Goal: Task Accomplishment & Management: Manage account settings

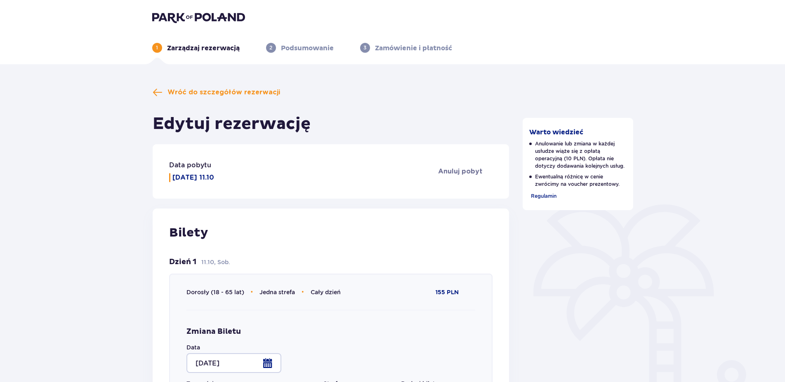
scroll to position [100, 0]
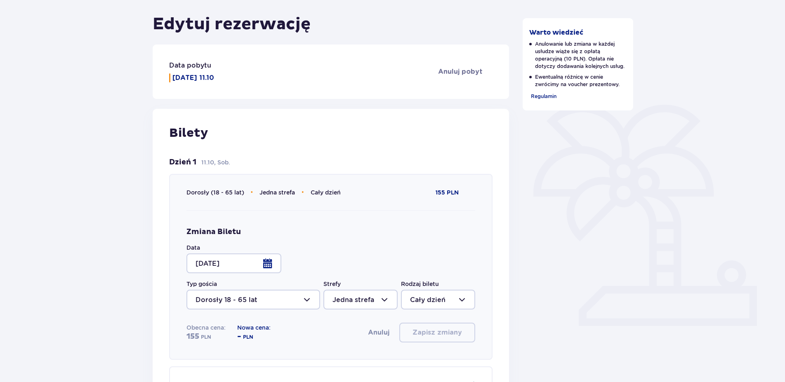
click at [266, 263] on div at bounding box center [233, 264] width 95 height 20
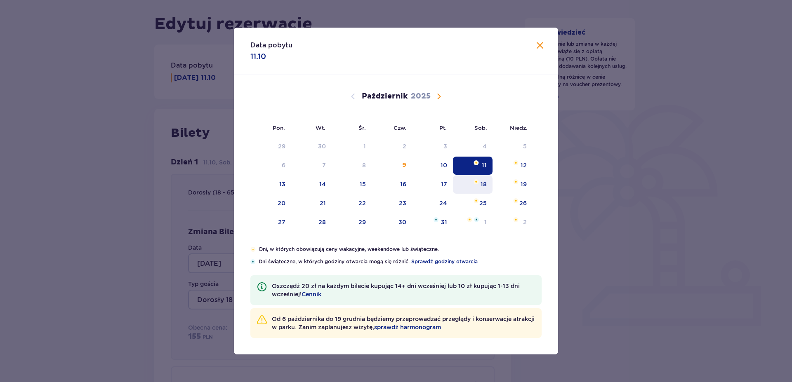
drag, startPoint x: 504, startPoint y: 164, endPoint x: 455, endPoint y: 187, distance: 54.1
click at [504, 165] on div "12" at bounding box center [512, 166] width 40 height 18
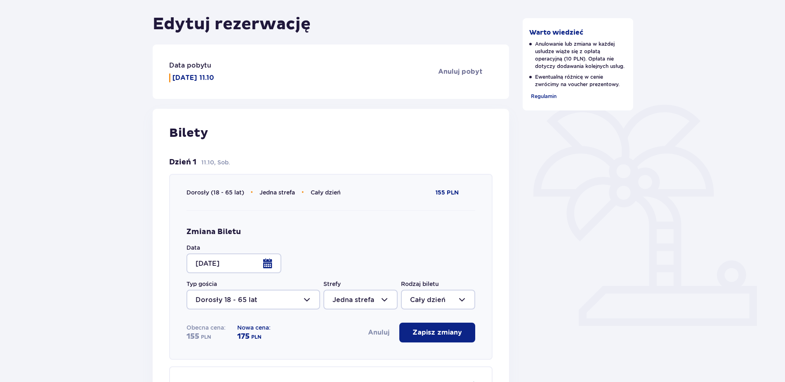
click at [268, 262] on div at bounding box center [233, 264] width 95 height 20
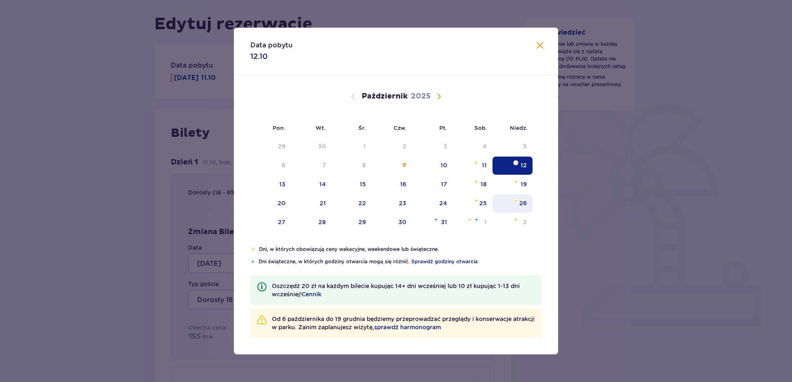
click at [521, 203] on div "26" at bounding box center [522, 203] width 7 height 8
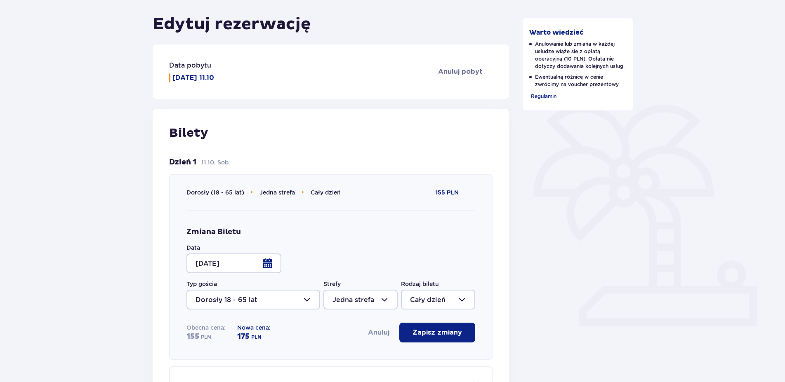
click at [269, 261] on div at bounding box center [233, 264] width 95 height 20
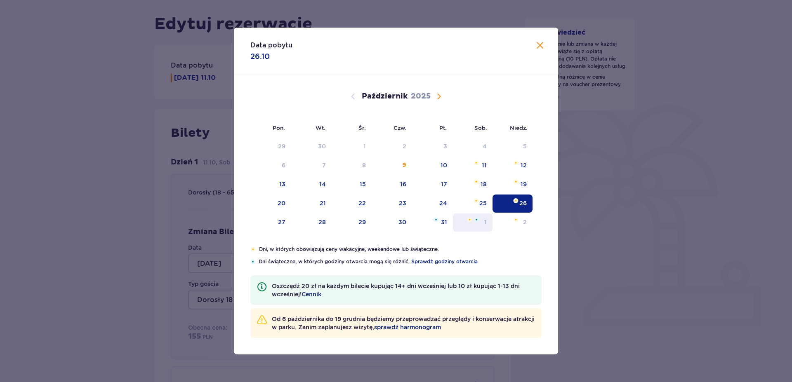
click at [478, 203] on img "sobota, 25 października 2025" at bounding box center [476, 200] width 5 height 5
type input "25.10.25"
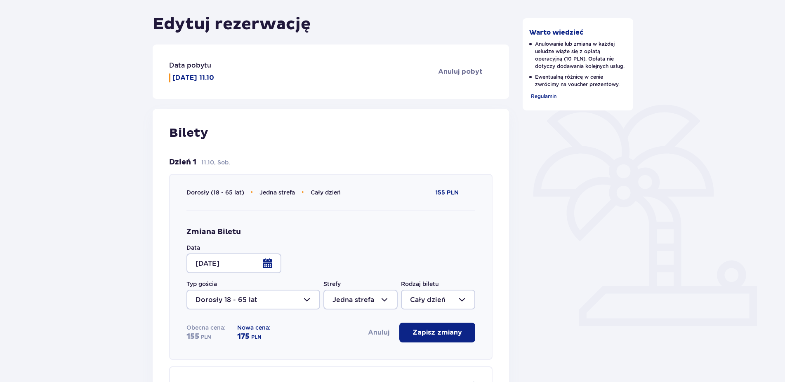
click at [490, 225] on div "Dorosły (18 - 65 lat) • Jedna strefa • Cały dzień 155 PLN Zmiana Biletu Data 25…" at bounding box center [331, 267] width 324 height 186
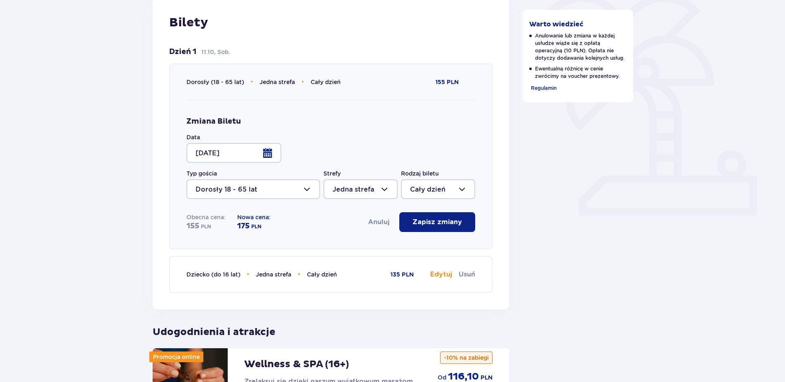
scroll to position [226, 0]
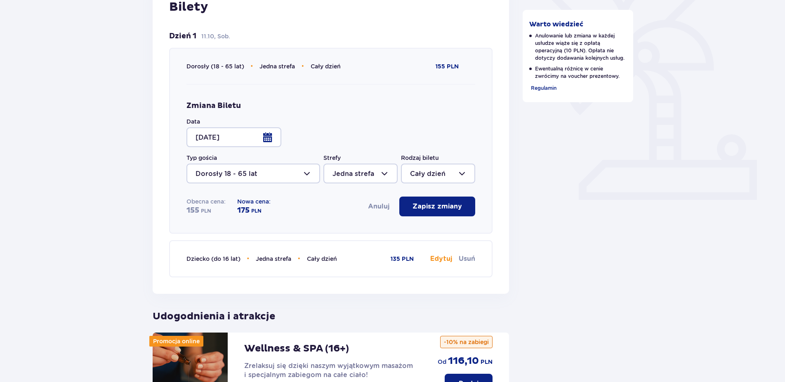
click at [419, 178] on div at bounding box center [438, 174] width 74 height 20
click at [363, 172] on div at bounding box center [360, 174] width 74 height 20
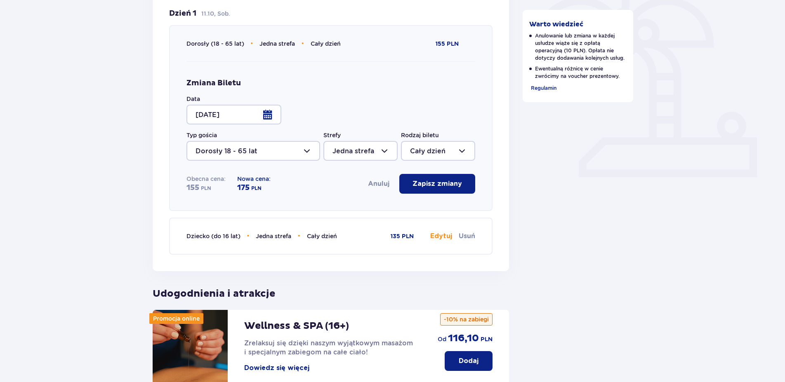
scroll to position [38, 0]
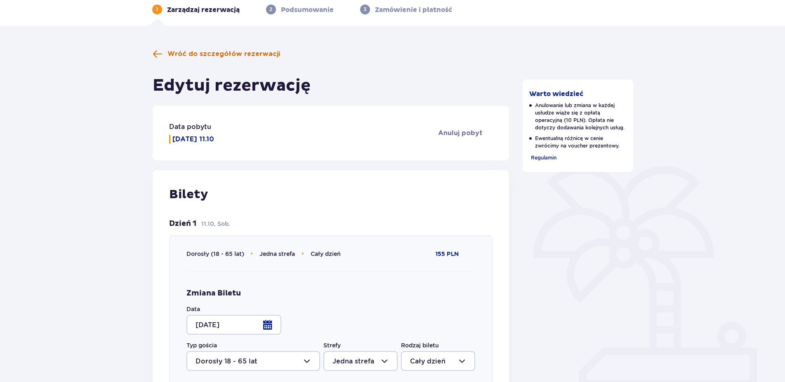
click at [172, 54] on span "Wróć do szczegółów rezerwacji" at bounding box center [223, 53] width 113 height 9
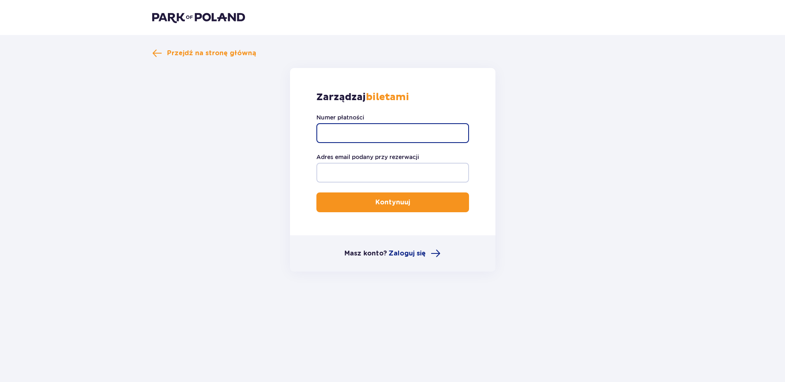
click at [391, 130] on input "Numer płatności" at bounding box center [392, 133] width 153 height 20
paste input "TR-FBC-0R19TV5"
type input "TR-FBC-0R19TV5"
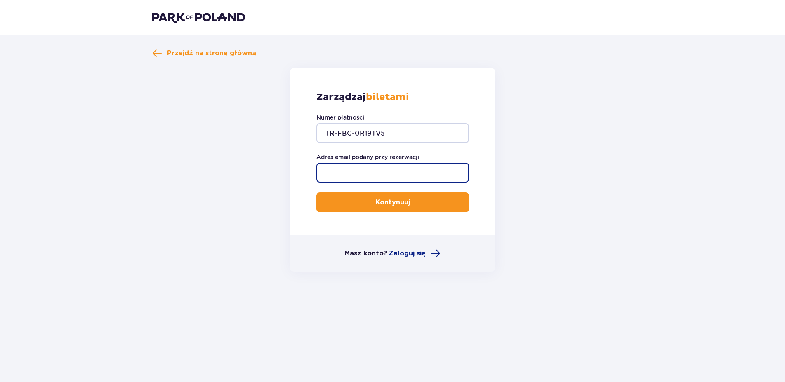
click at [391, 170] on input "Adres email podany przy rezerwacji" at bounding box center [392, 173] width 153 height 20
type input "kasiaalegro@gmail.com"
click at [388, 200] on p "Kontynuuj" at bounding box center [392, 202] width 35 height 9
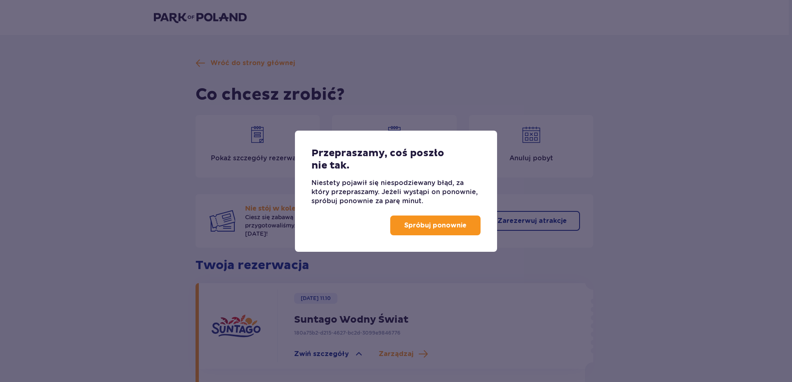
drag, startPoint x: 456, startPoint y: 219, endPoint x: 456, endPoint y: 225, distance: 5.8
click at [456, 221] on button "Spróbuj ponownie" at bounding box center [435, 226] width 90 height 20
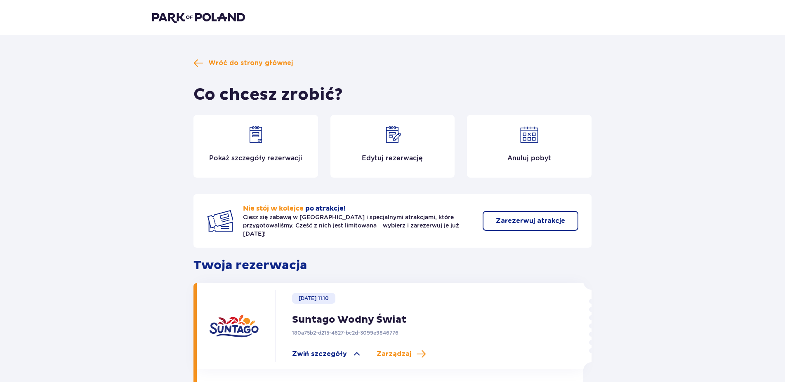
click at [290, 154] on p "Pokaż szczegóły rezerwacji" at bounding box center [255, 158] width 93 height 9
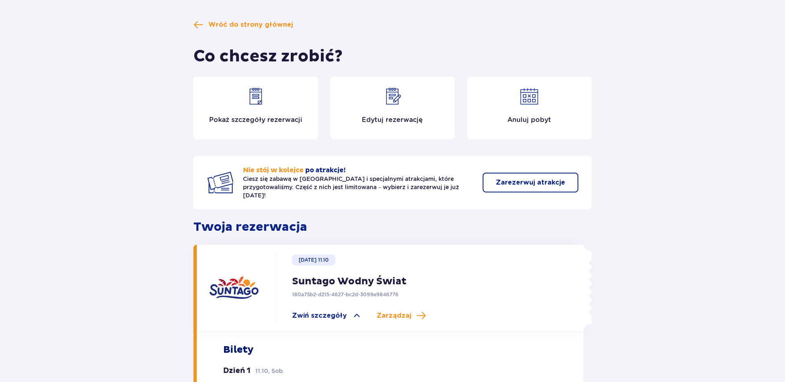
scroll to position [30, 0]
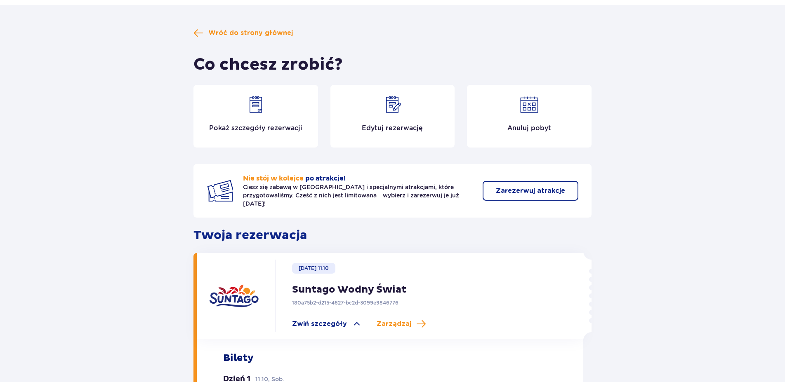
click at [391, 127] on p "Edytuj rezerwację" at bounding box center [392, 128] width 61 height 9
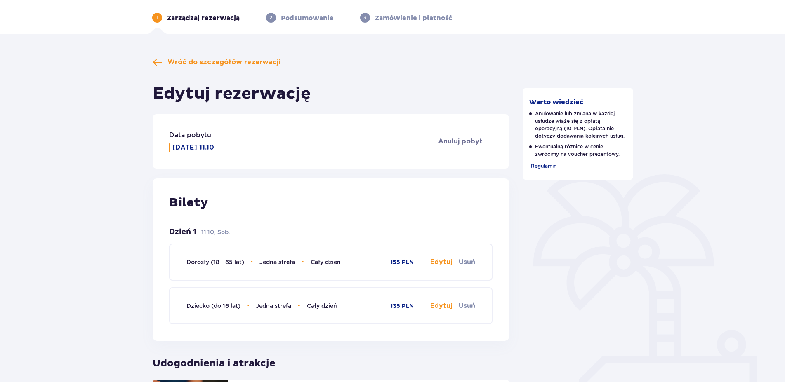
click at [438, 262] on button "Edytuj" at bounding box center [441, 262] width 22 height 9
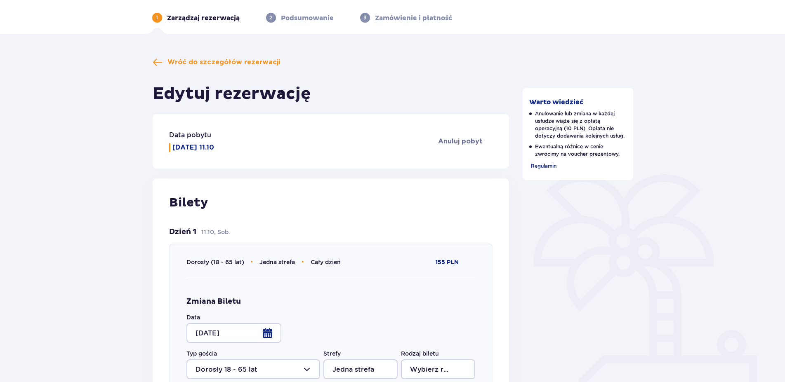
type input "Cały dzień"
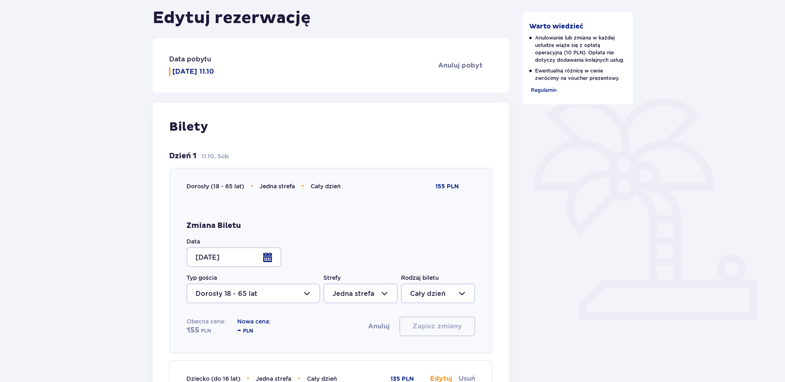
scroll to position [114, 0]
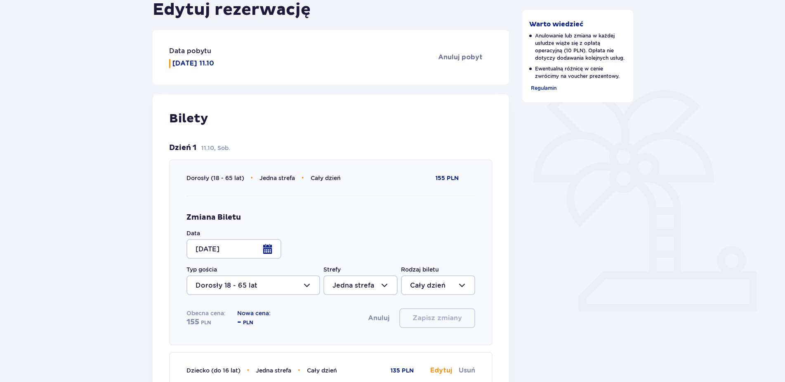
click at [269, 247] on div at bounding box center [233, 249] width 95 height 20
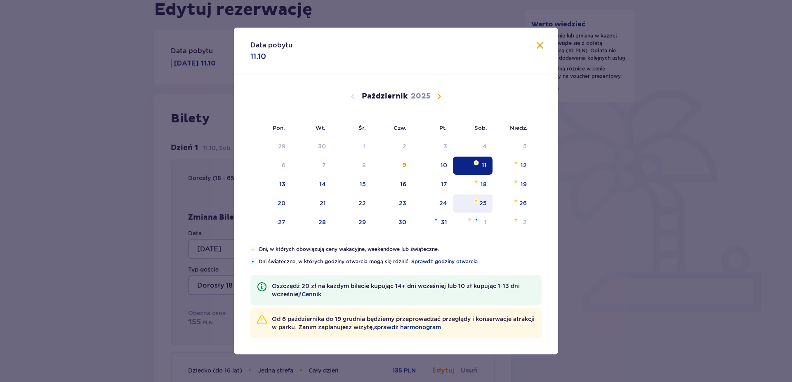
click at [478, 205] on div "25" at bounding box center [473, 204] width 40 height 18
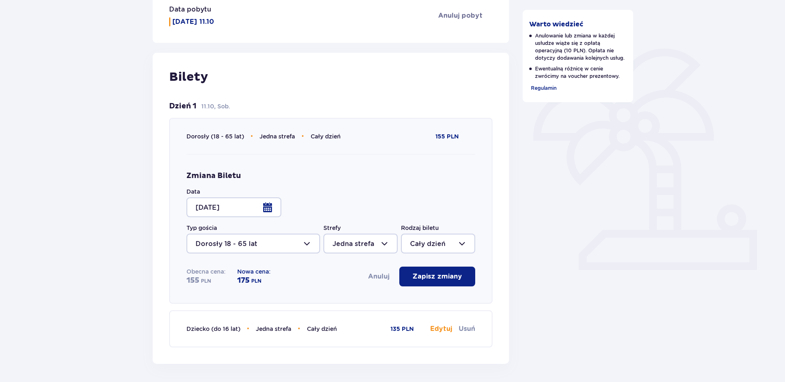
scroll to position [156, 0]
click at [268, 208] on div at bounding box center [233, 207] width 95 height 20
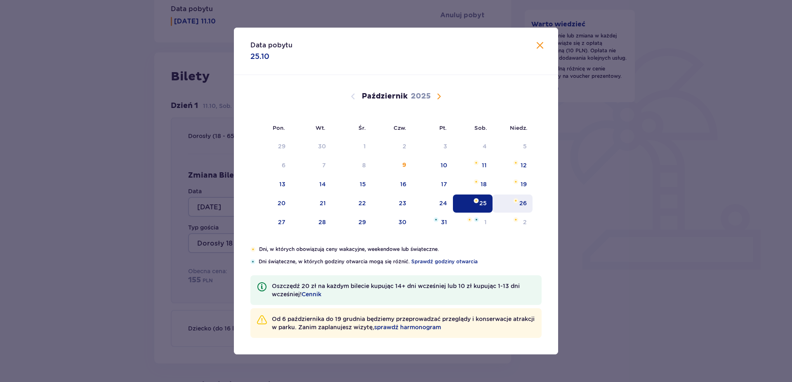
click at [523, 203] on div "26" at bounding box center [522, 203] width 7 height 8
click at [518, 184] on div "Warto wiedzieć Anulowanie lub zmiana w każdej usłudze wiąże się z opłatą operac…" at bounding box center [580, 304] width 124 height 746
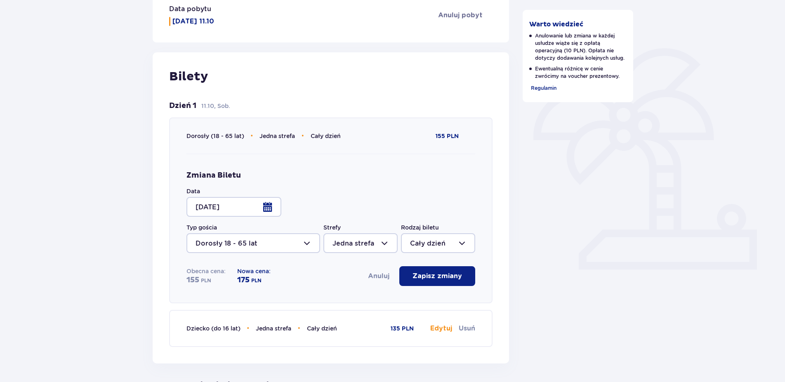
click at [269, 207] on div at bounding box center [233, 207] width 95 height 20
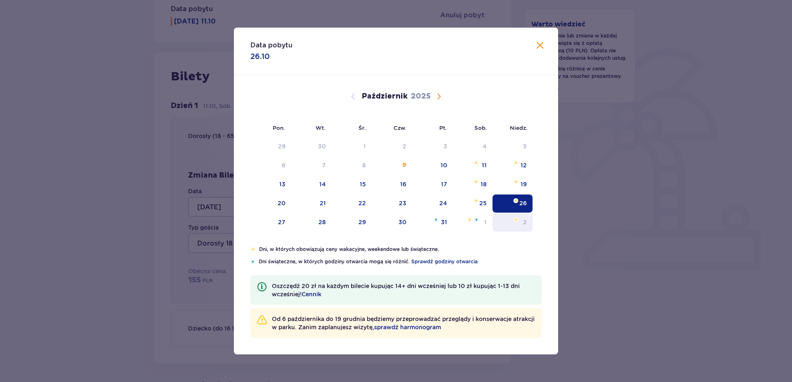
drag, startPoint x: 518, startPoint y: 181, endPoint x: 495, endPoint y: 228, distance: 51.5
click at [518, 181] on img "niedziela, 19 października 2025" at bounding box center [515, 181] width 5 height 5
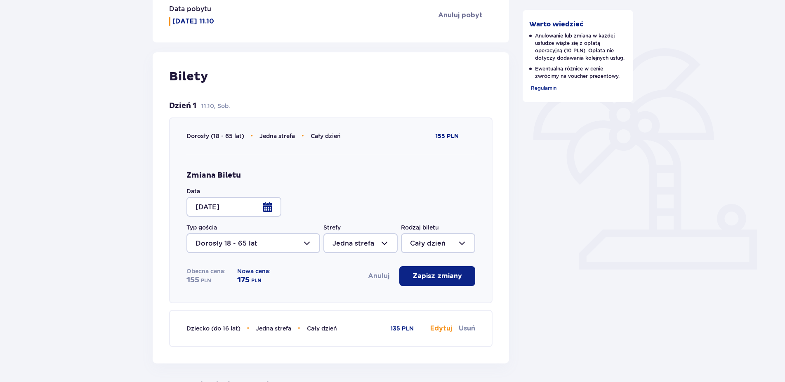
click at [267, 207] on div at bounding box center [233, 207] width 95 height 20
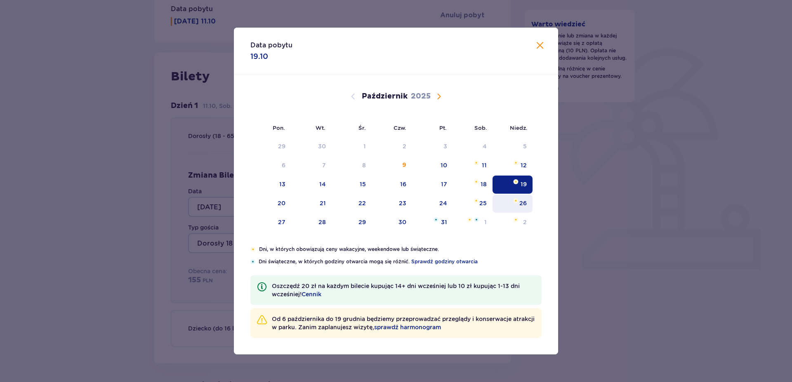
click at [519, 200] on div "26" at bounding box center [512, 204] width 40 height 18
type input "26.10.25"
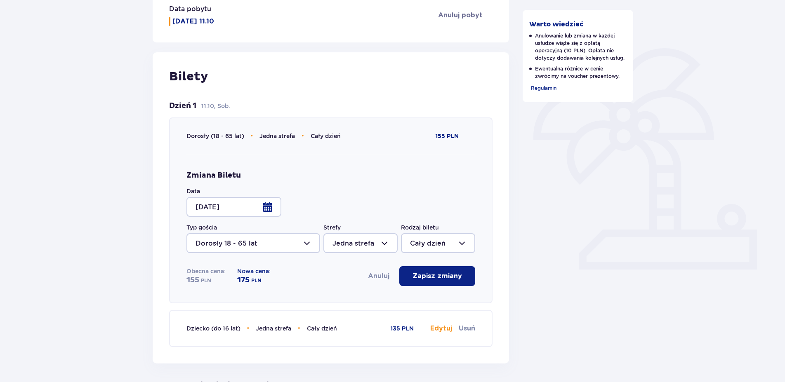
click at [427, 275] on p "Zapisz zmiany" at bounding box center [436, 276] width 49 height 9
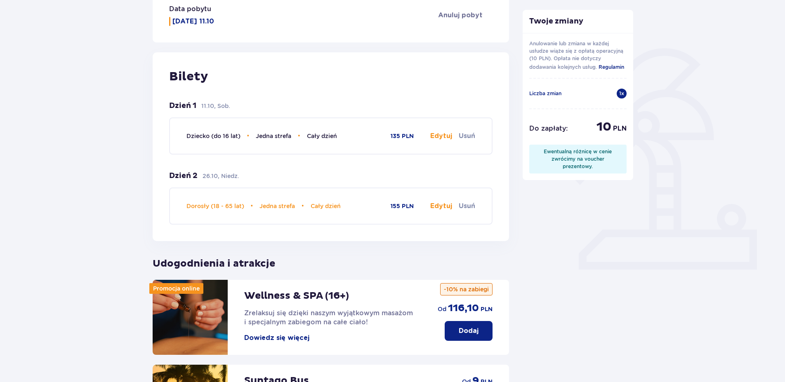
click at [444, 137] on button "Edytuj" at bounding box center [441, 136] width 22 height 9
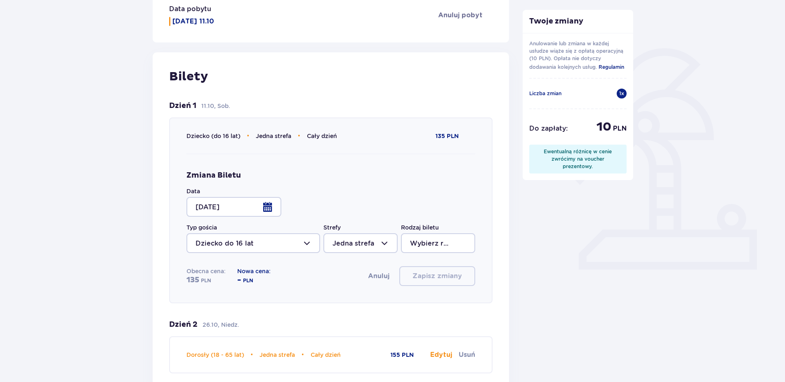
type input "Jedna strefa"
type input "Cały dzień"
click at [270, 205] on div at bounding box center [233, 207] width 95 height 20
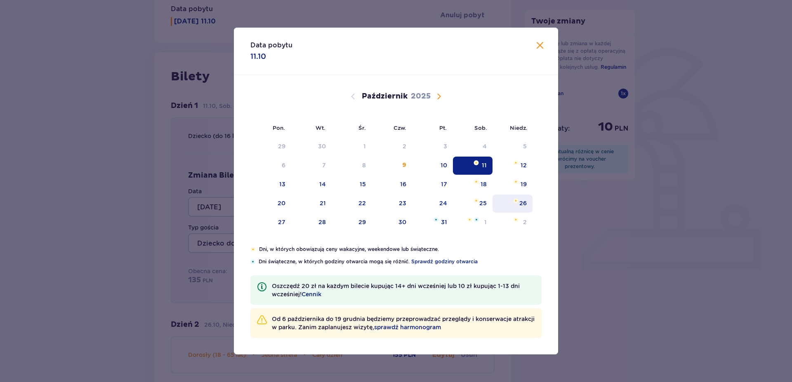
click at [515, 208] on div "26" at bounding box center [512, 204] width 40 height 18
type input "26.10.25"
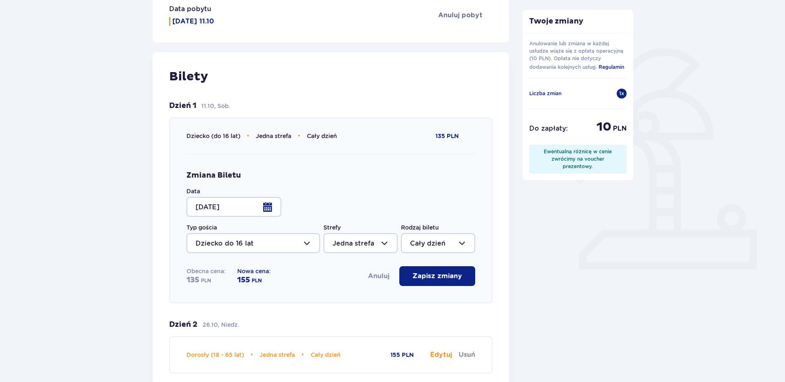
click at [421, 280] on p "Zapisz zmiany" at bounding box center [436, 276] width 49 height 9
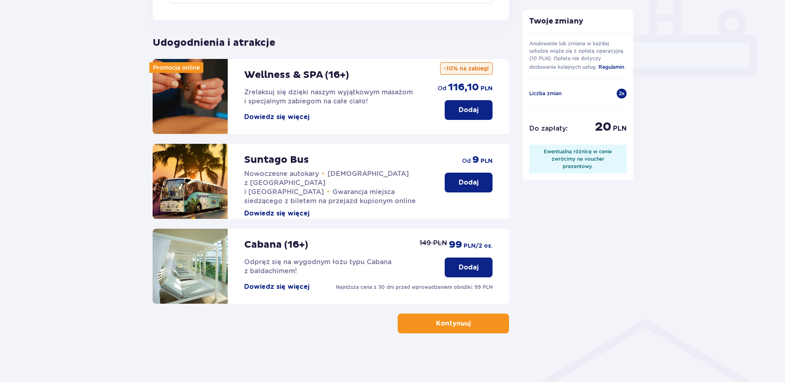
scroll to position [352, 0]
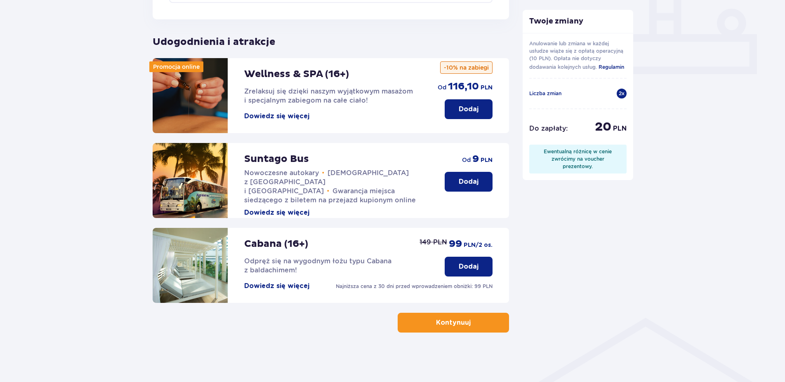
click at [452, 321] on p "Kontynuuj" at bounding box center [453, 322] width 35 height 9
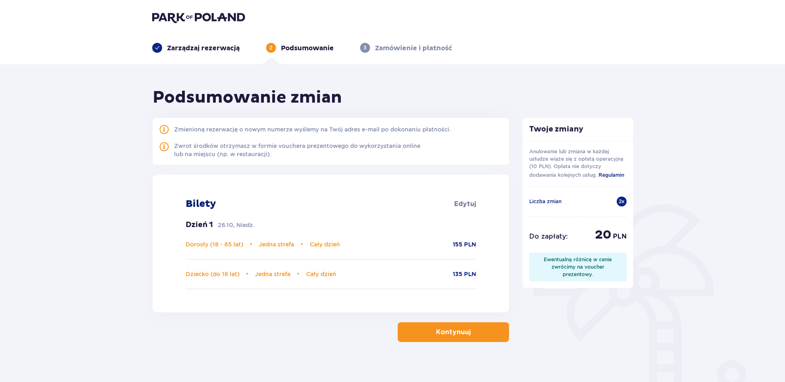
click at [444, 335] on p "Kontynuuj" at bounding box center [453, 332] width 35 height 9
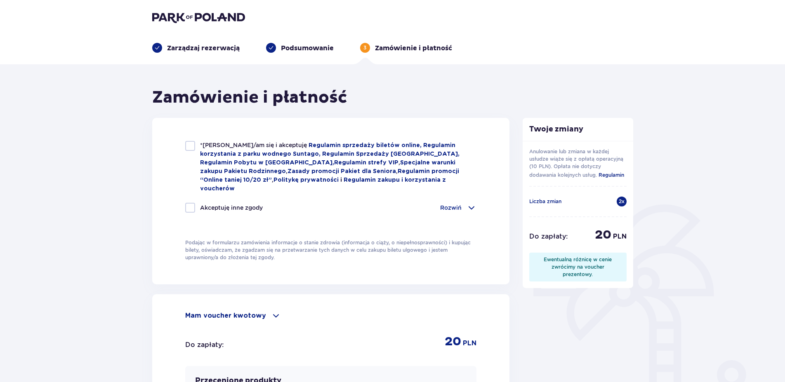
click at [191, 146] on div at bounding box center [190, 146] width 10 height 10
checkbox input "true"
click at [188, 203] on div at bounding box center [190, 208] width 10 height 10
checkbox input "true"
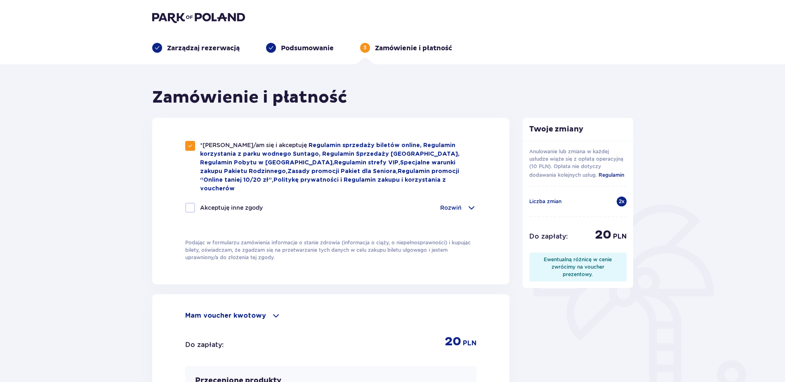
checkbox input "true"
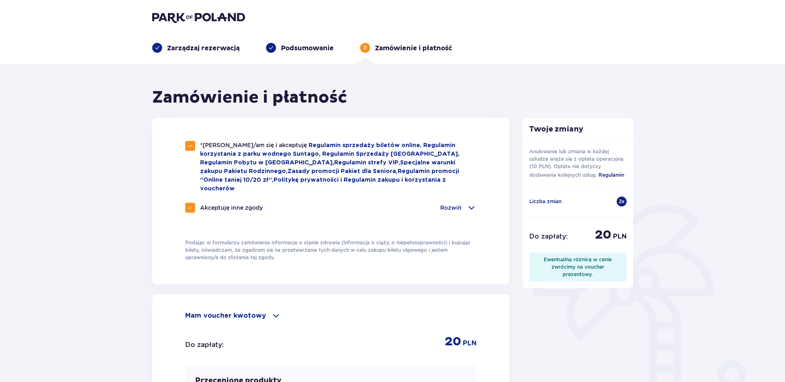
click at [188, 205] on span at bounding box center [190, 207] width 5 height 5
checkbox input "false"
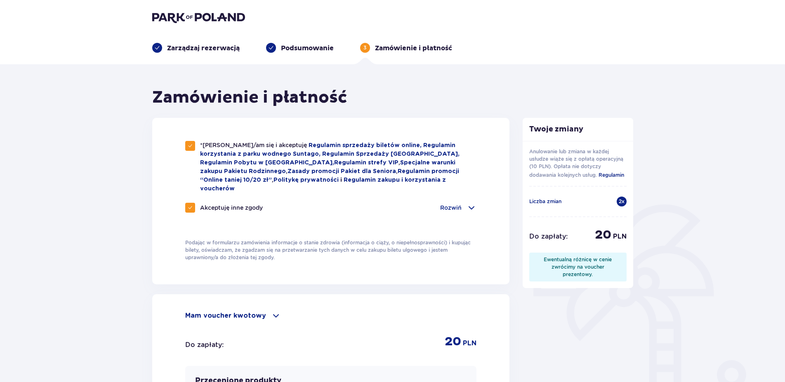
checkbox input "false"
click at [456, 204] on p "Rozwiń" at bounding box center [450, 208] width 21 height 8
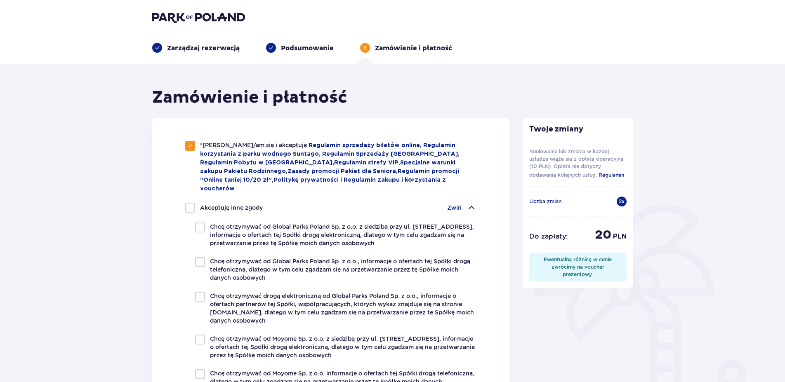
click at [456, 204] on p "Zwiń" at bounding box center [454, 208] width 14 height 8
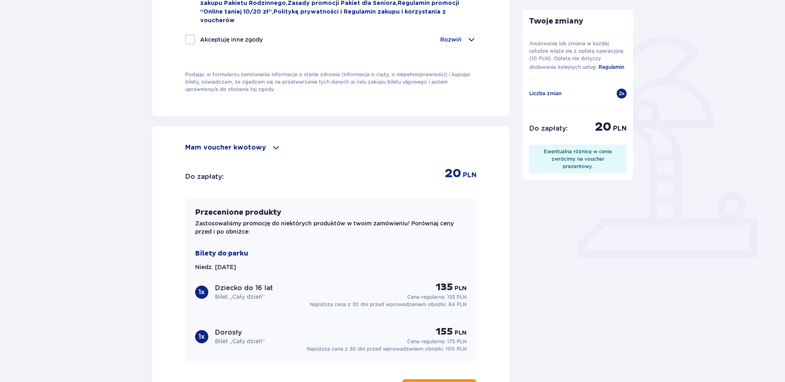
scroll to position [210, 0]
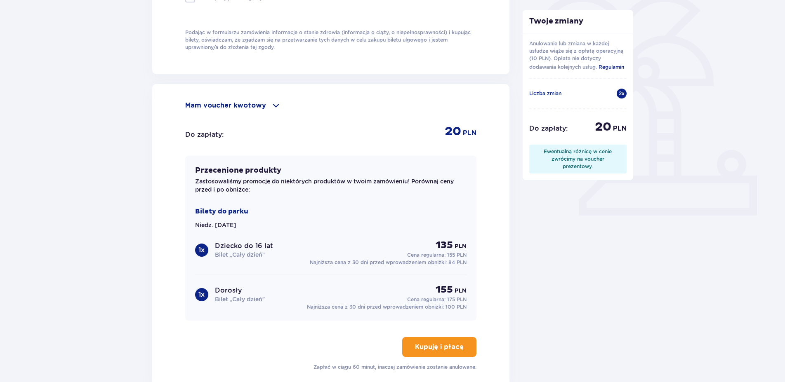
click at [253, 101] on p "Mam voucher kwotowy" at bounding box center [225, 105] width 81 height 9
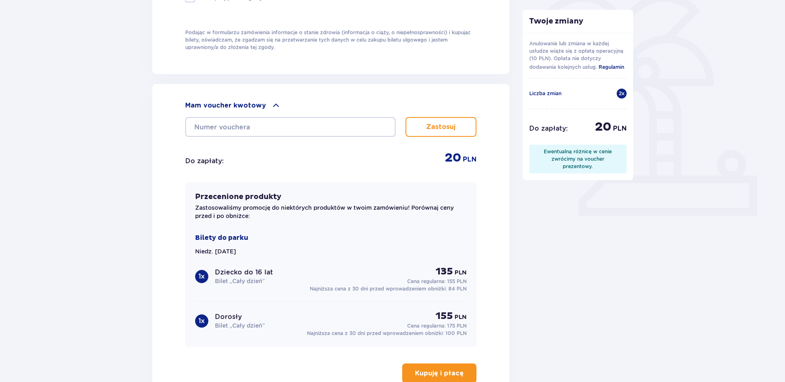
click at [253, 101] on p "Mam voucher kwotowy" at bounding box center [225, 105] width 81 height 9
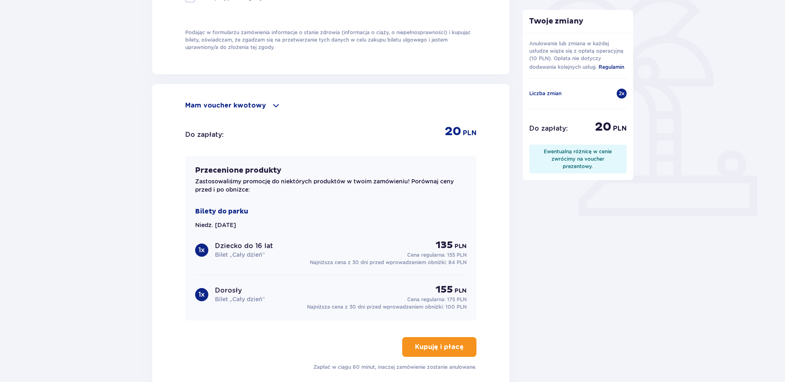
click at [432, 343] on p "Kupuję i płacę" at bounding box center [439, 347] width 49 height 9
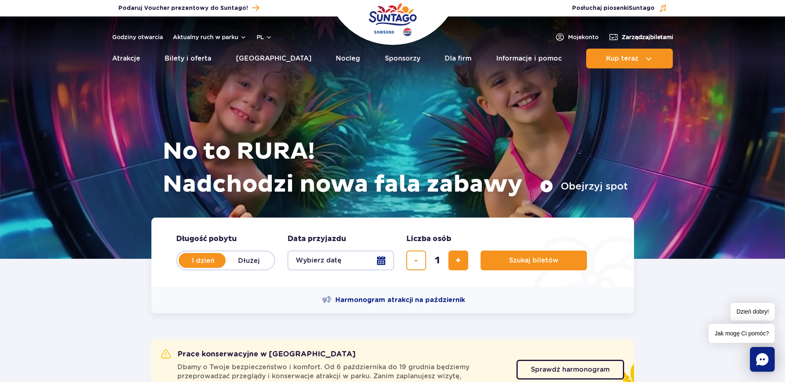
click at [645, 36] on span "Zarządzaj biletami" at bounding box center [648, 37] width 52 height 8
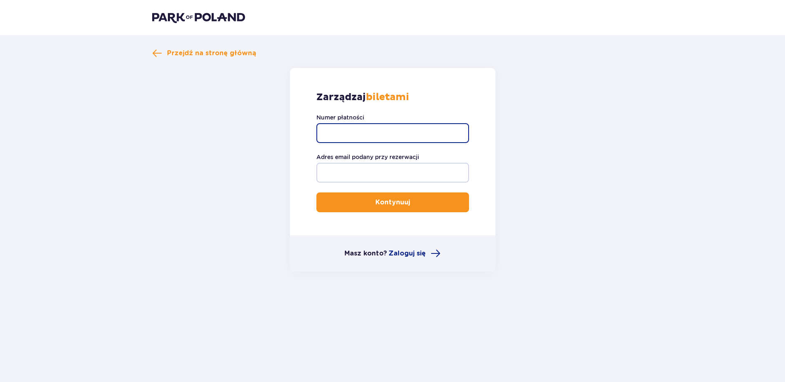
click at [342, 132] on input "Numer płatności" at bounding box center [392, 133] width 153 height 20
paste input "TR-FBC-50PHX63"
type input "TR-FBC-50PHX63"
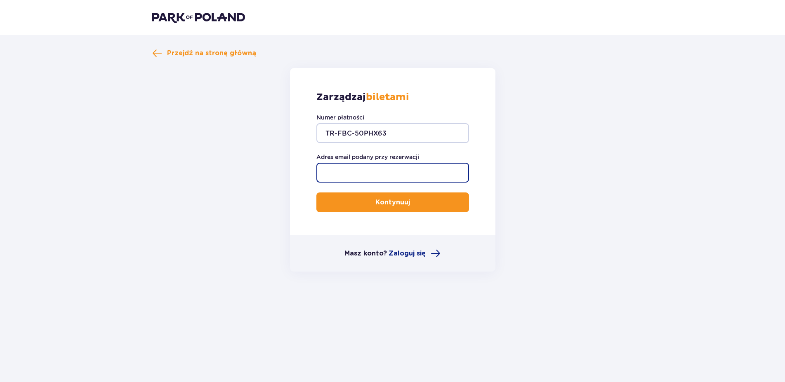
click at [351, 173] on input "Adres email podany przy rezerwacji" at bounding box center [392, 173] width 153 height 20
type input "[EMAIL_ADDRESS][DOMAIN_NAME]"
click at [360, 202] on button "Kontynuuj" at bounding box center [392, 203] width 153 height 20
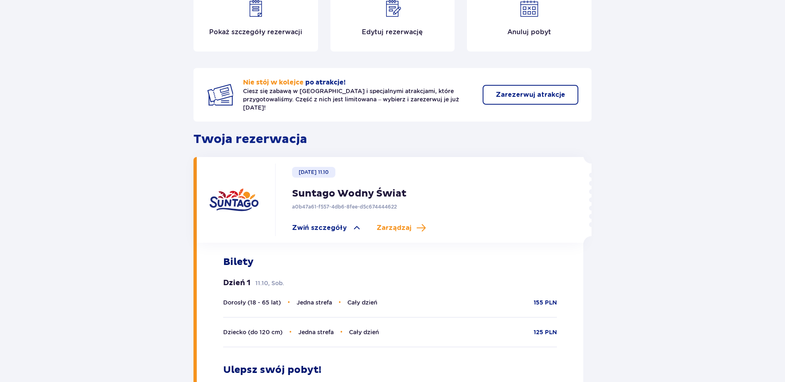
scroll to position [84, 0]
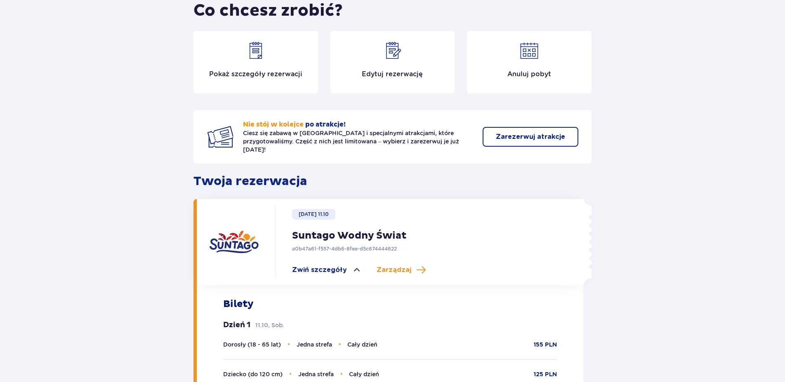
click at [375, 72] on p "Edytuj rezerwację" at bounding box center [392, 74] width 61 height 9
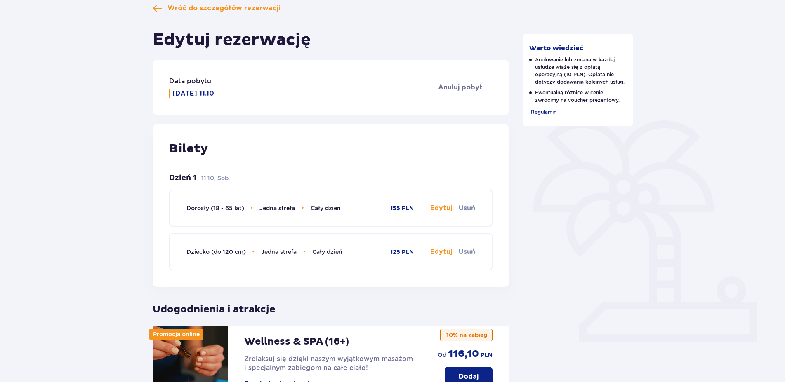
click at [435, 207] on button "Edytuj" at bounding box center [441, 208] width 22 height 9
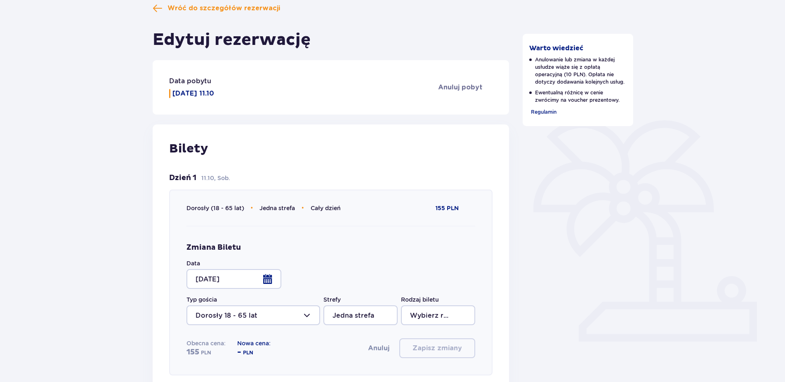
type input "Cały dzień"
click at [271, 278] on div at bounding box center [233, 279] width 95 height 20
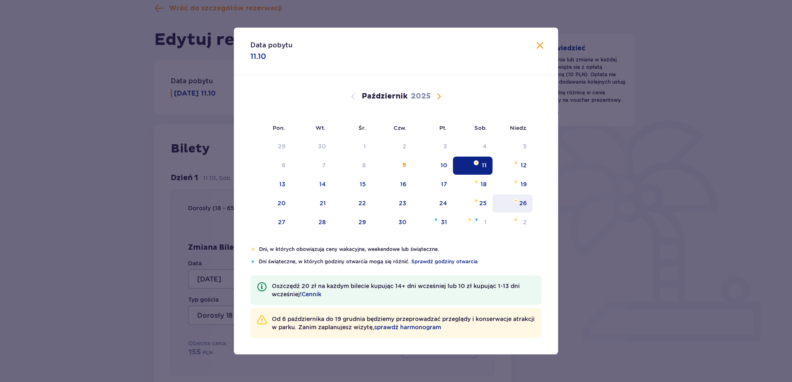
click at [516, 202] on img "niedziela, 26 października 2025" at bounding box center [515, 200] width 5 height 5
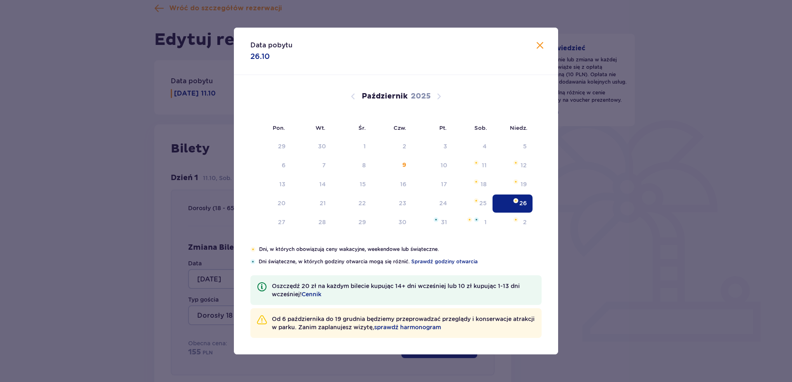
type input "26.10.25"
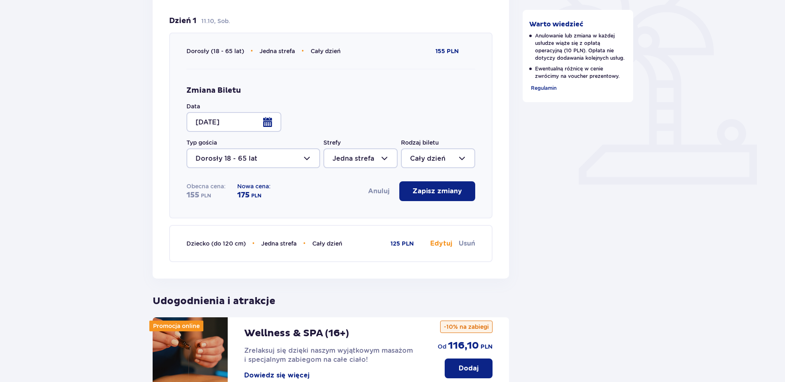
scroll to position [252, 0]
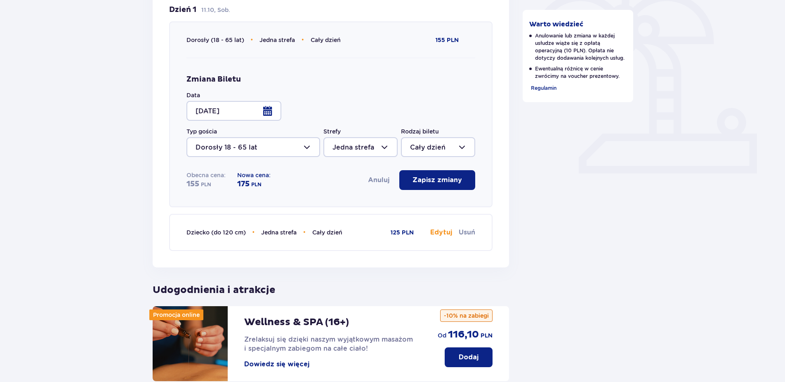
click at [443, 177] on p "Zapisz zmiany" at bounding box center [436, 180] width 49 height 9
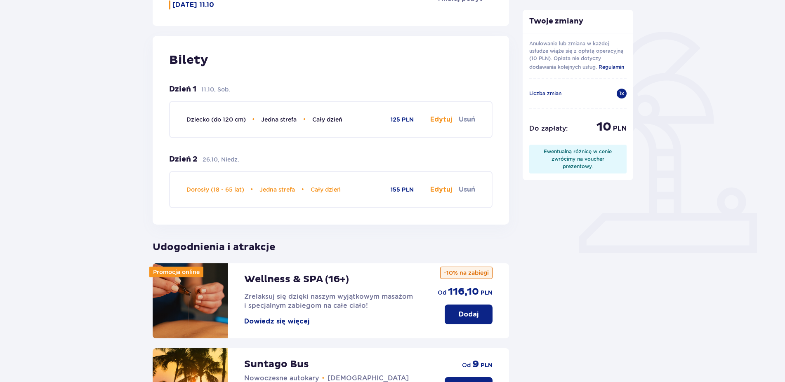
scroll to position [126, 0]
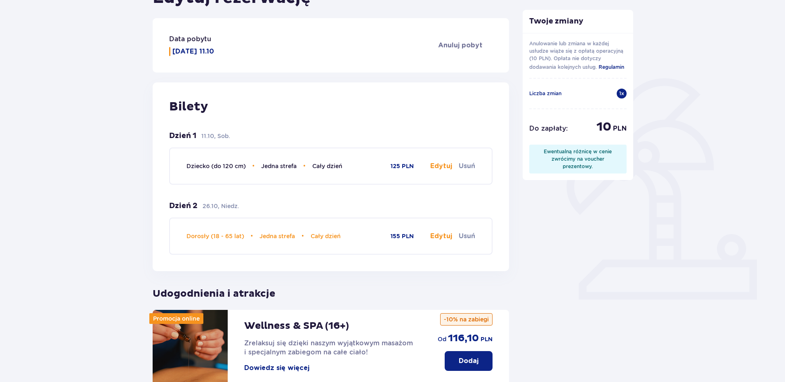
click at [445, 167] on button "Edytuj" at bounding box center [441, 166] width 22 height 9
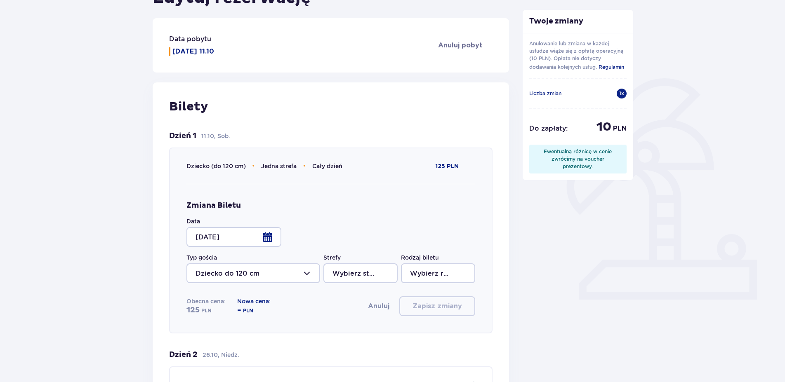
type input "Jedna strefa"
type input "Cały dzień"
click at [271, 238] on div at bounding box center [233, 237] width 95 height 20
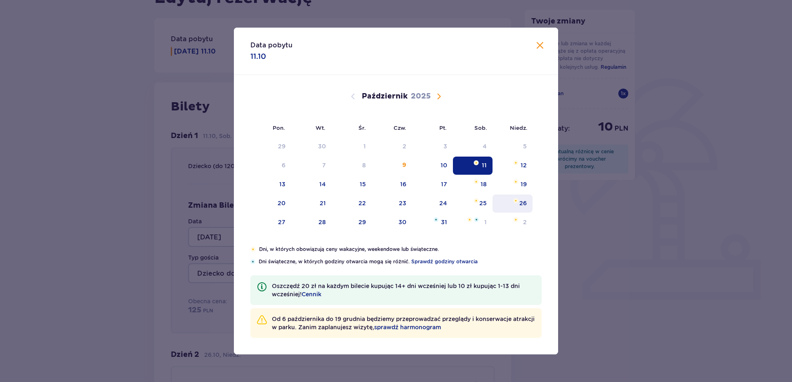
click at [518, 205] on div "26" at bounding box center [512, 204] width 40 height 18
type input "26.10.25"
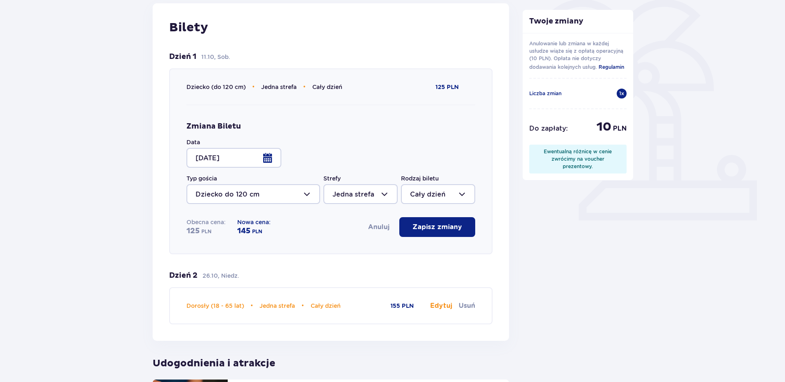
scroll to position [210, 0]
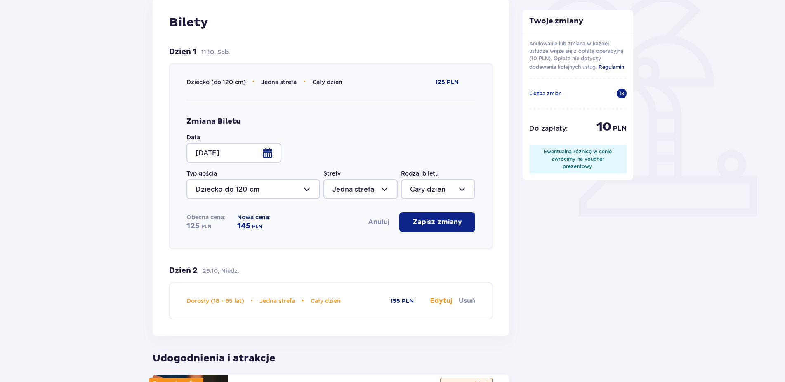
click at [439, 226] on p "Zapisz zmiany" at bounding box center [436, 222] width 49 height 9
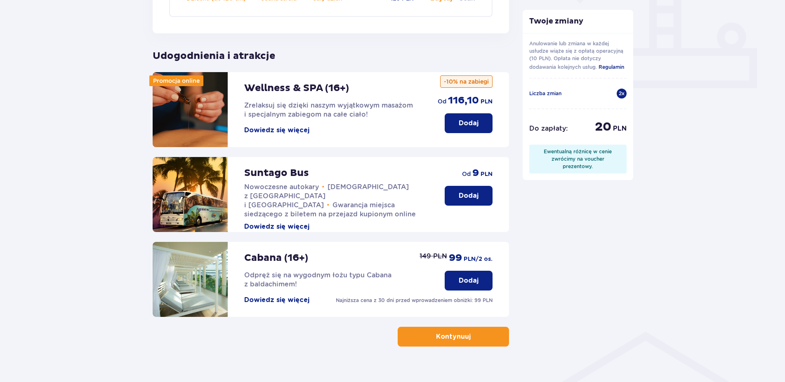
scroll to position [352, 0]
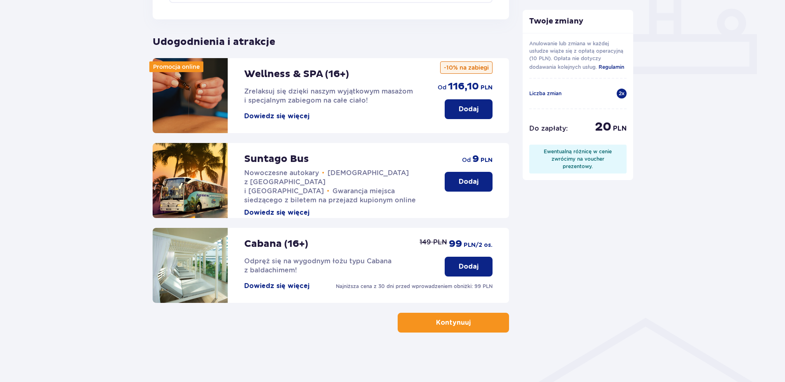
click at [464, 320] on button "Kontynuuj" at bounding box center [453, 323] width 111 height 20
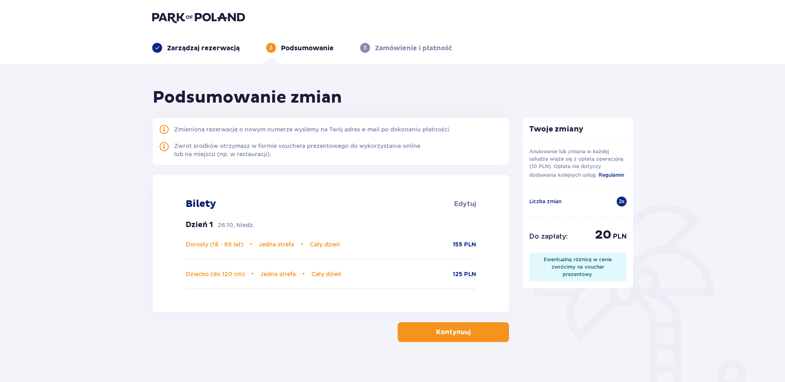
click at [442, 335] on p "Kontynuuj" at bounding box center [453, 332] width 35 height 9
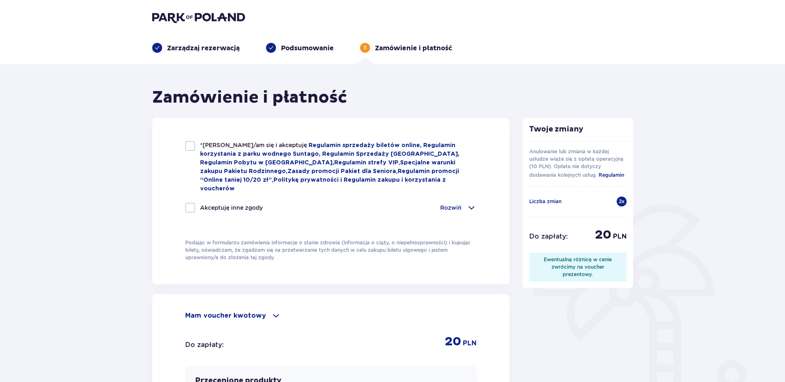
click at [192, 148] on div at bounding box center [190, 146] width 10 height 10
checkbox input "true"
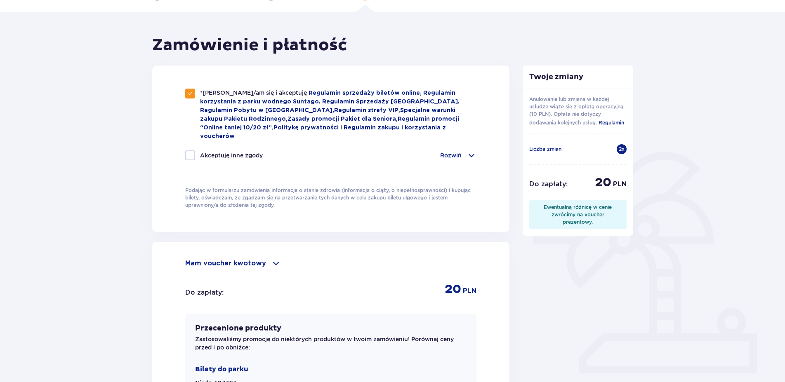
scroll to position [210, 0]
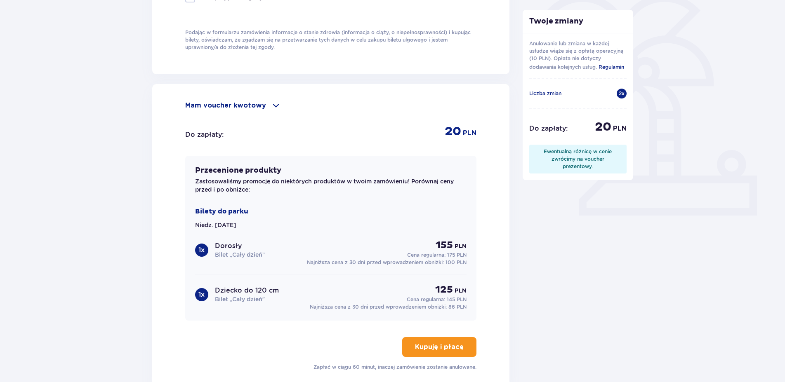
click at [431, 343] on p "Kupuję i płacę" at bounding box center [439, 347] width 49 height 9
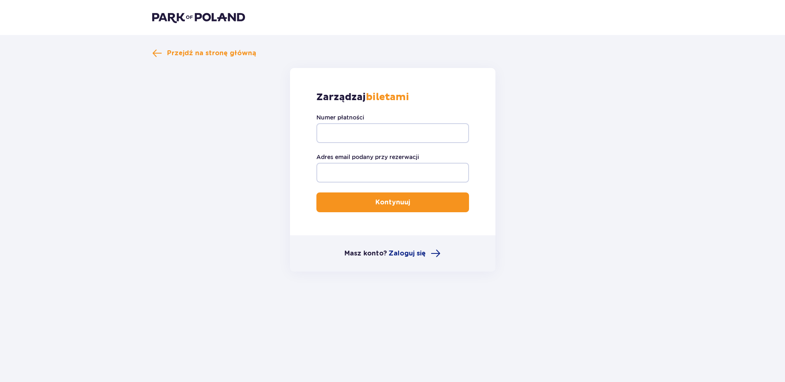
click at [382, 113] on div "Zarządzaj biletami Numer płatności Adres email podany przy rezerwacji Kontynuuj" at bounding box center [392, 151] width 205 height 167
click at [381, 127] on input "Numer płatności" at bounding box center [392, 133] width 153 height 20
paste input "TR-VRC-JE2MJGX"
type input "TR-VRC-JE2MJGX"
click at [402, 167] on input "Adres email podany przy rezerwacji" at bounding box center [392, 173] width 153 height 20
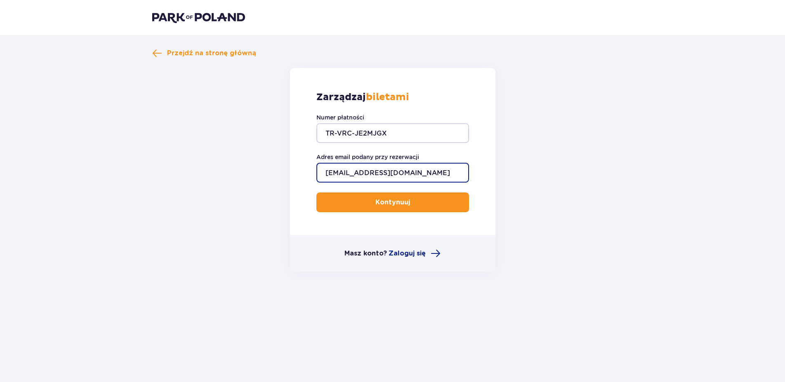
type input "[EMAIL_ADDRESS][DOMAIN_NAME]"
click at [397, 200] on p "Kontynuuj" at bounding box center [392, 202] width 35 height 9
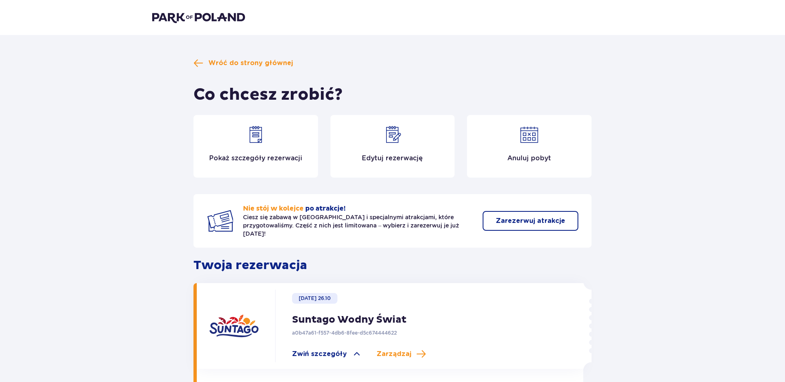
click at [391, 138] on img at bounding box center [392, 135] width 20 height 20
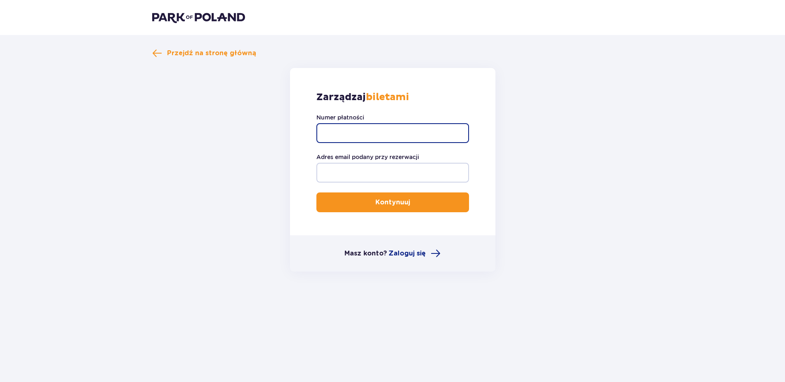
click at [409, 131] on input "Numer płatności" at bounding box center [392, 133] width 153 height 20
paste input "TR-FBC-0R19TV5"
type input "TR-FBC-0R19TV5"
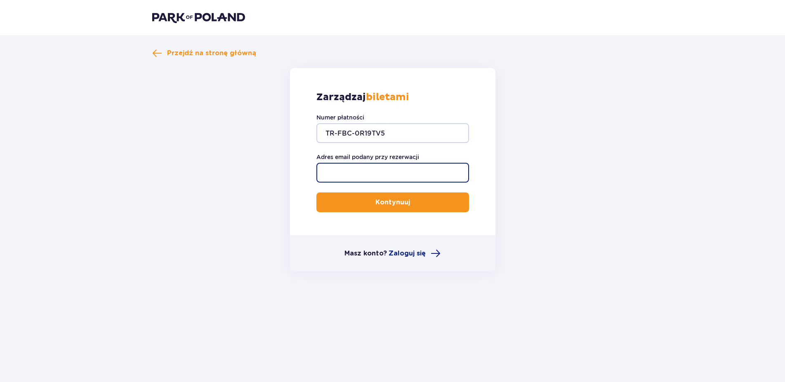
click at [400, 171] on input "Adres email podany przy rezerwacji" at bounding box center [392, 173] width 153 height 20
click at [400, 172] on input "Adres email podany przy rezerwacji" at bounding box center [392, 173] width 153 height 20
type input "[EMAIL_ADDRESS][DOMAIN_NAME]"
click at [391, 202] on p "Kontynuuj" at bounding box center [392, 202] width 35 height 9
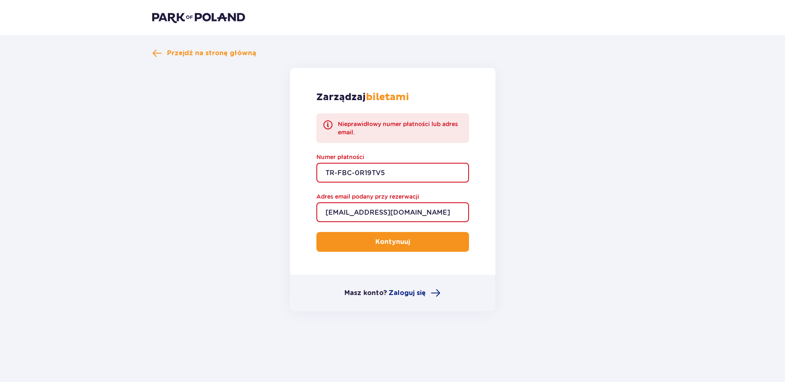
click at [400, 173] on input "TR-FBC-0R19TV5" at bounding box center [392, 173] width 153 height 20
drag, startPoint x: 398, startPoint y: 171, endPoint x: 205, endPoint y: 195, distance: 194.1
click at [316, 183] on input "TR-FBC-0R19TV5" at bounding box center [392, 173] width 153 height 20
drag, startPoint x: 361, startPoint y: 171, endPoint x: 182, endPoint y: 171, distance: 178.6
click at [316, 171] on input "TR-FBC-0R19TV5" at bounding box center [392, 173] width 153 height 20
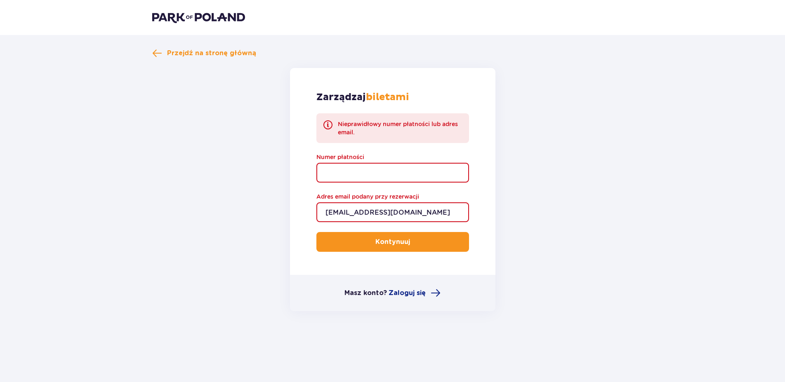
paste input "TR-FBC-50PHX63"
type input "TR-FBC-50PHX63"
click at [375, 245] on button "Kontynuuj" at bounding box center [392, 242] width 153 height 20
